Goal: Check status: Check status

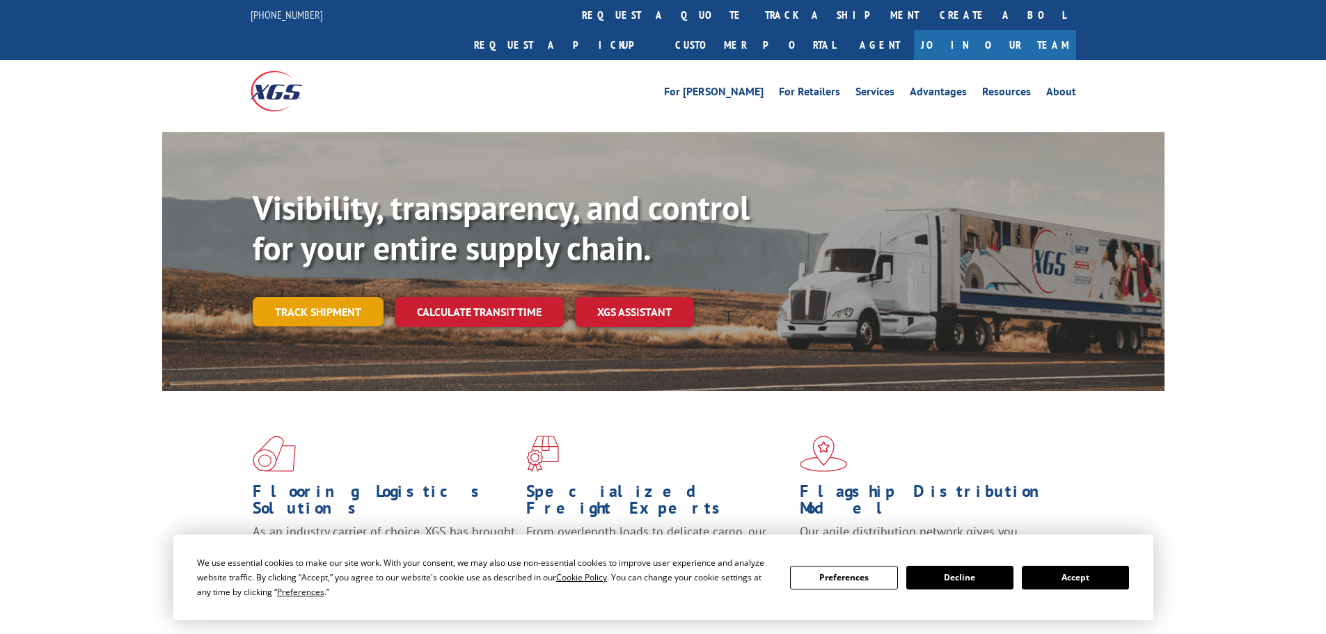
click at [336, 301] on div "Visibility, transparency, and control for your entire supply chain. Track shipm…" at bounding box center [709, 285] width 912 height 194
click at [345, 297] on link "Track shipment" at bounding box center [318, 311] width 131 height 29
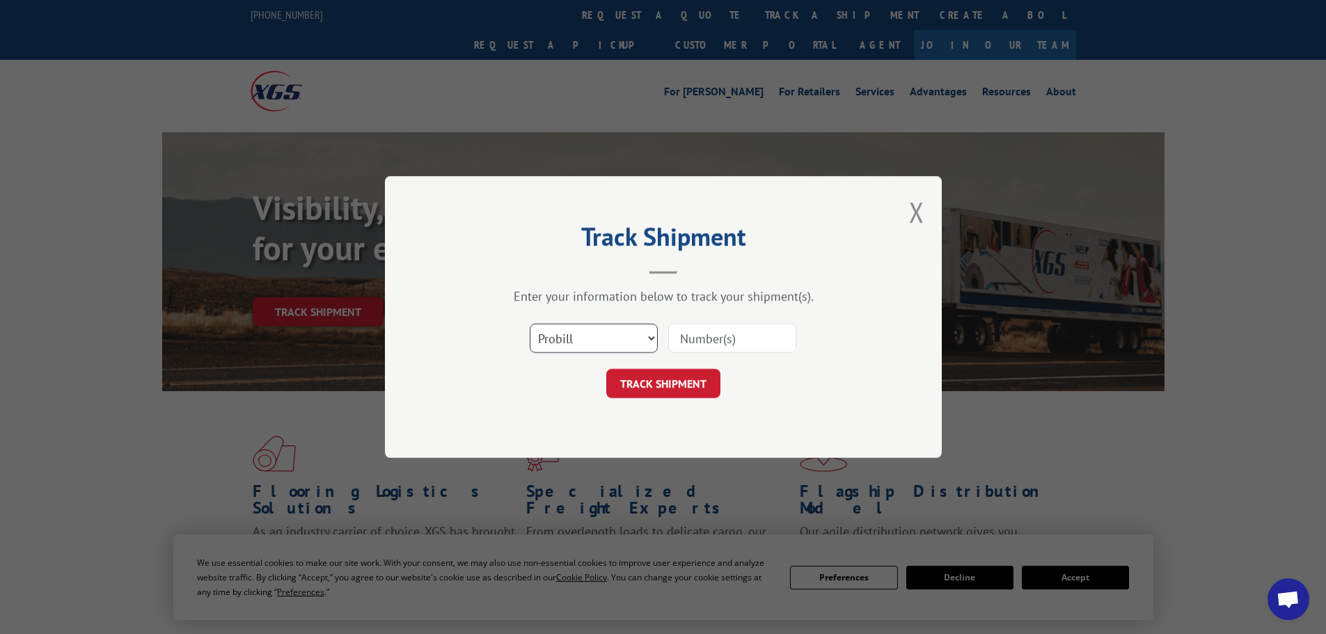
click at [592, 336] on select "Select category... Probill BOL PO" at bounding box center [594, 338] width 128 height 29
select select "bol"
click at [530, 324] on select "Select category... Probill BOL PO" at bounding box center [594, 338] width 128 height 29
click at [710, 348] on input at bounding box center [732, 338] width 128 height 29
type input "474592310257"
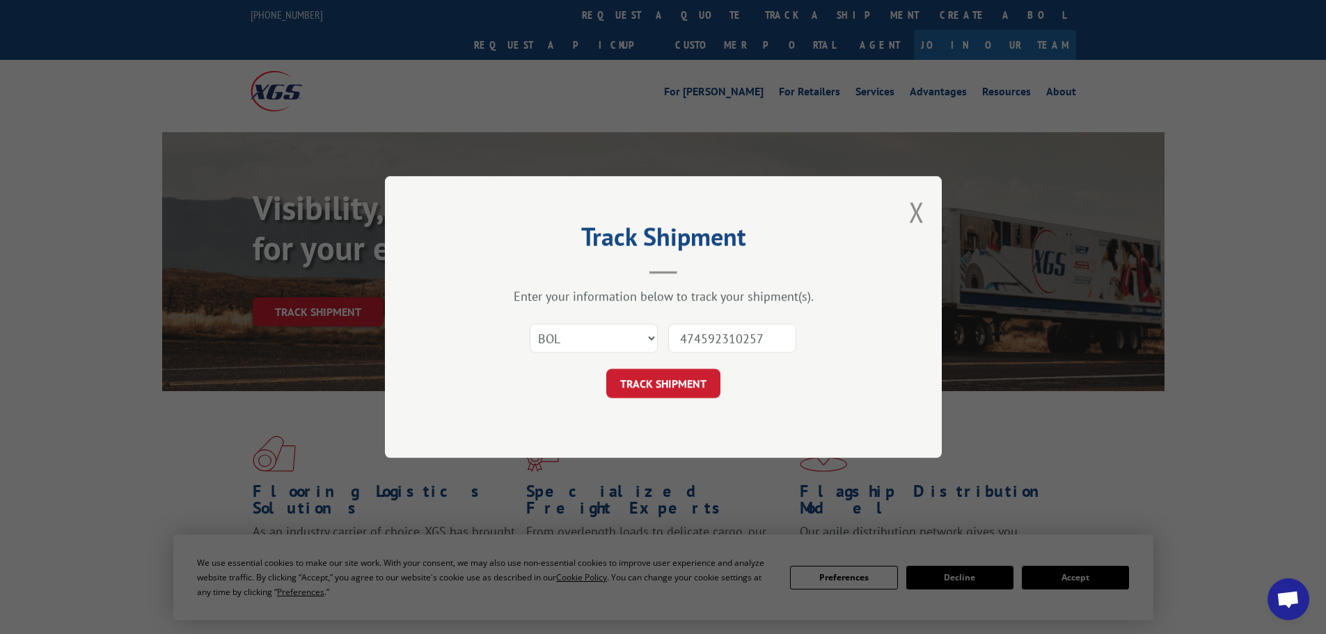
click at [606, 369] on button "TRACK SHIPMENT" at bounding box center [663, 383] width 114 height 29
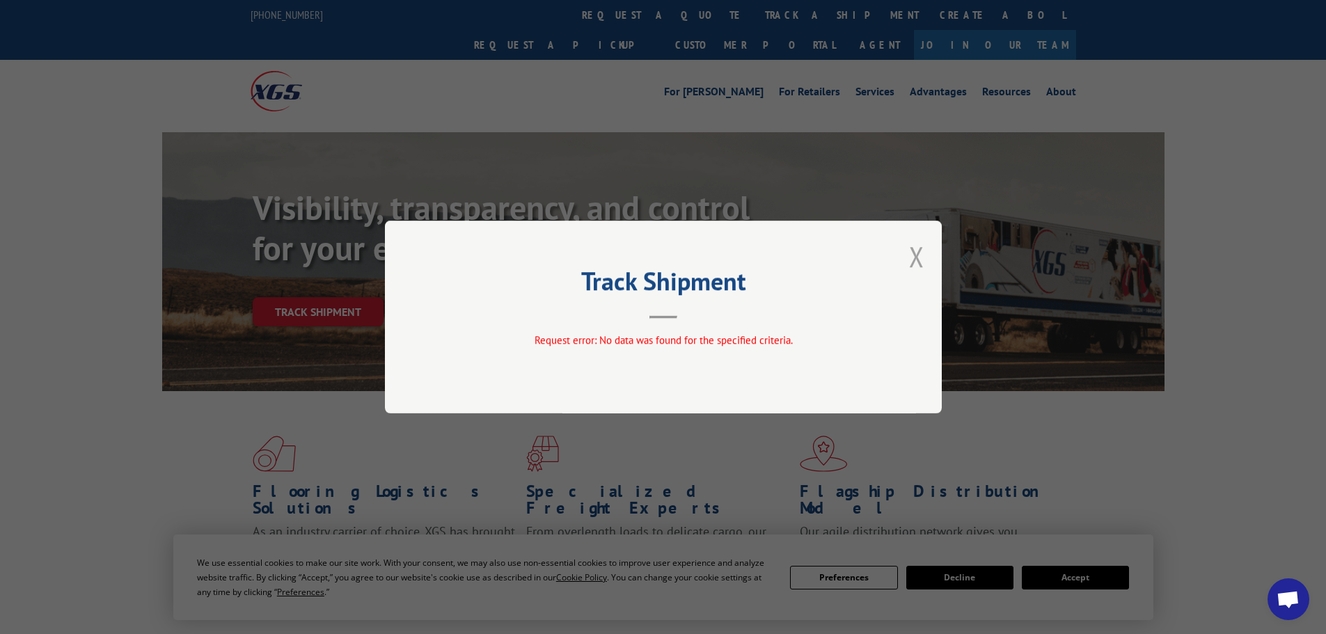
click at [913, 260] on button "Close modal" at bounding box center [916, 256] width 15 height 37
